Goal: Task Accomplishment & Management: Use online tool/utility

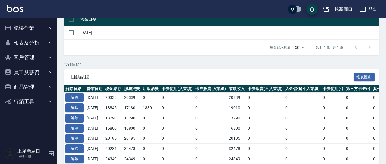
scroll to position [119, 0]
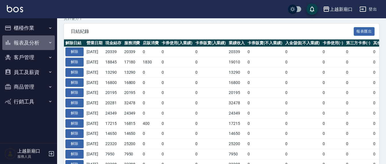
click at [26, 42] on button "報表及分析" at bounding box center [28, 42] width 53 height 15
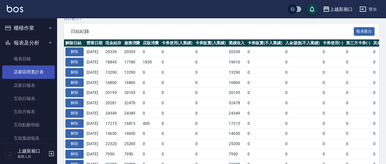
click at [47, 74] on link "店家區間累計表" at bounding box center [28, 71] width 53 height 13
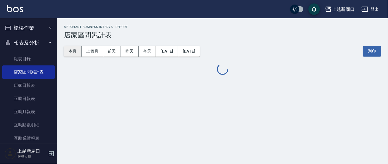
click at [67, 52] on button "本月" at bounding box center [73, 51] width 18 height 11
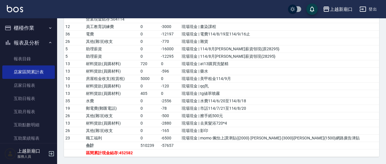
scroll to position [197, 0]
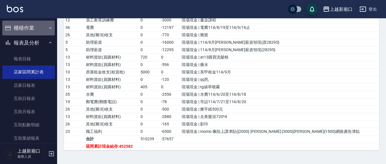
click at [34, 29] on button "櫃檯作業" at bounding box center [28, 28] width 53 height 15
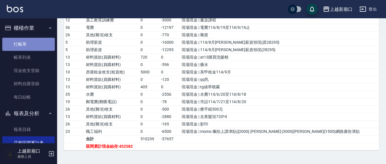
click at [32, 45] on link "打帳單" at bounding box center [28, 44] width 53 height 13
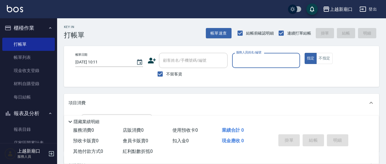
click at [23, 112] on button "報表及分析" at bounding box center [28, 113] width 53 height 15
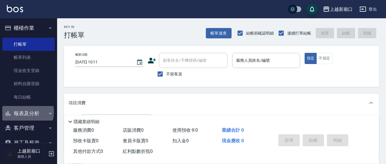
click at [23, 112] on button "報表及分析" at bounding box center [28, 113] width 53 height 15
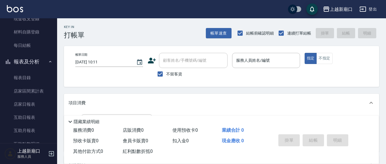
scroll to position [59, 0]
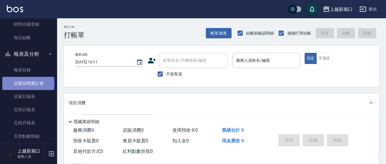
click at [27, 84] on link "店家區間累計表" at bounding box center [28, 83] width 53 height 13
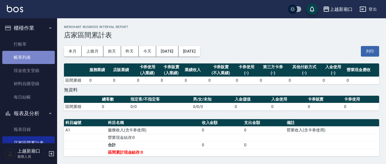
click at [28, 55] on link "帳單列表" at bounding box center [28, 57] width 53 height 13
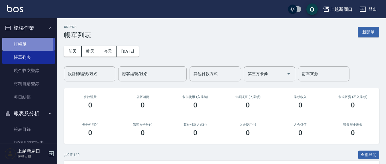
click at [25, 44] on link "打帳單" at bounding box center [28, 44] width 53 height 13
